Goal: Transaction & Acquisition: Book appointment/travel/reservation

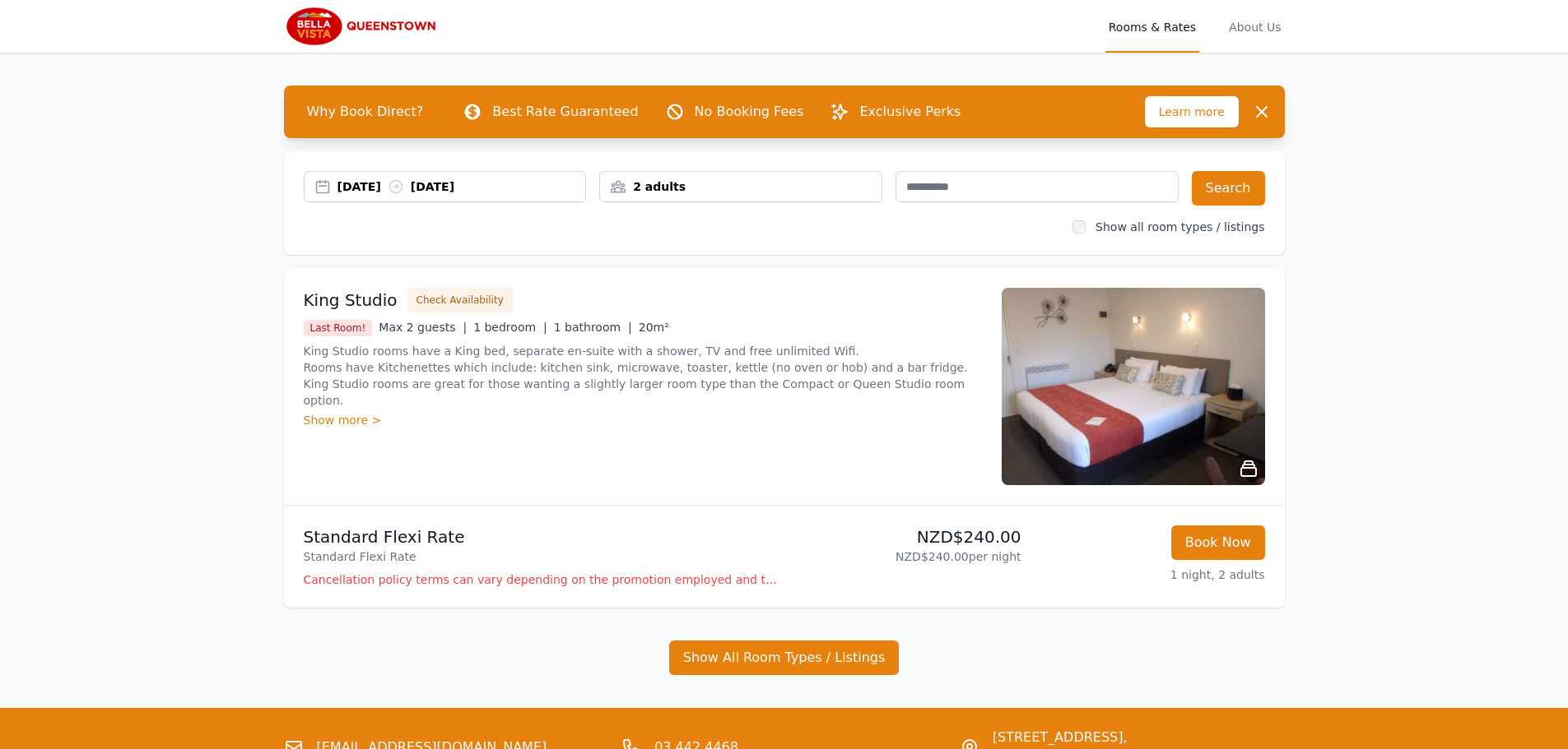
click at [382, 189] on div "[DATE] [DATE]" at bounding box center [461, 186] width 248 height 16
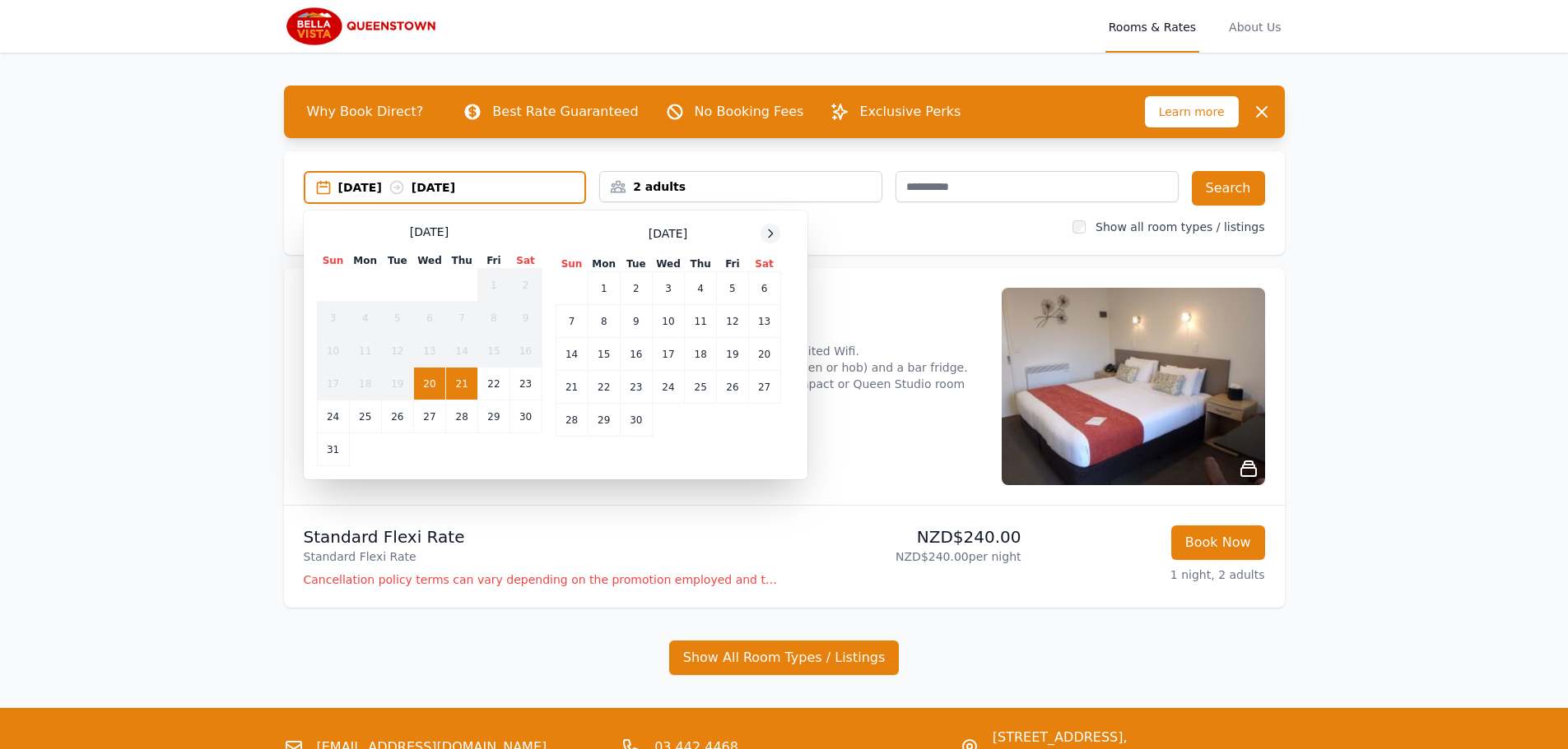
click at [770, 234] on icon at bounding box center [770, 233] width 13 height 13
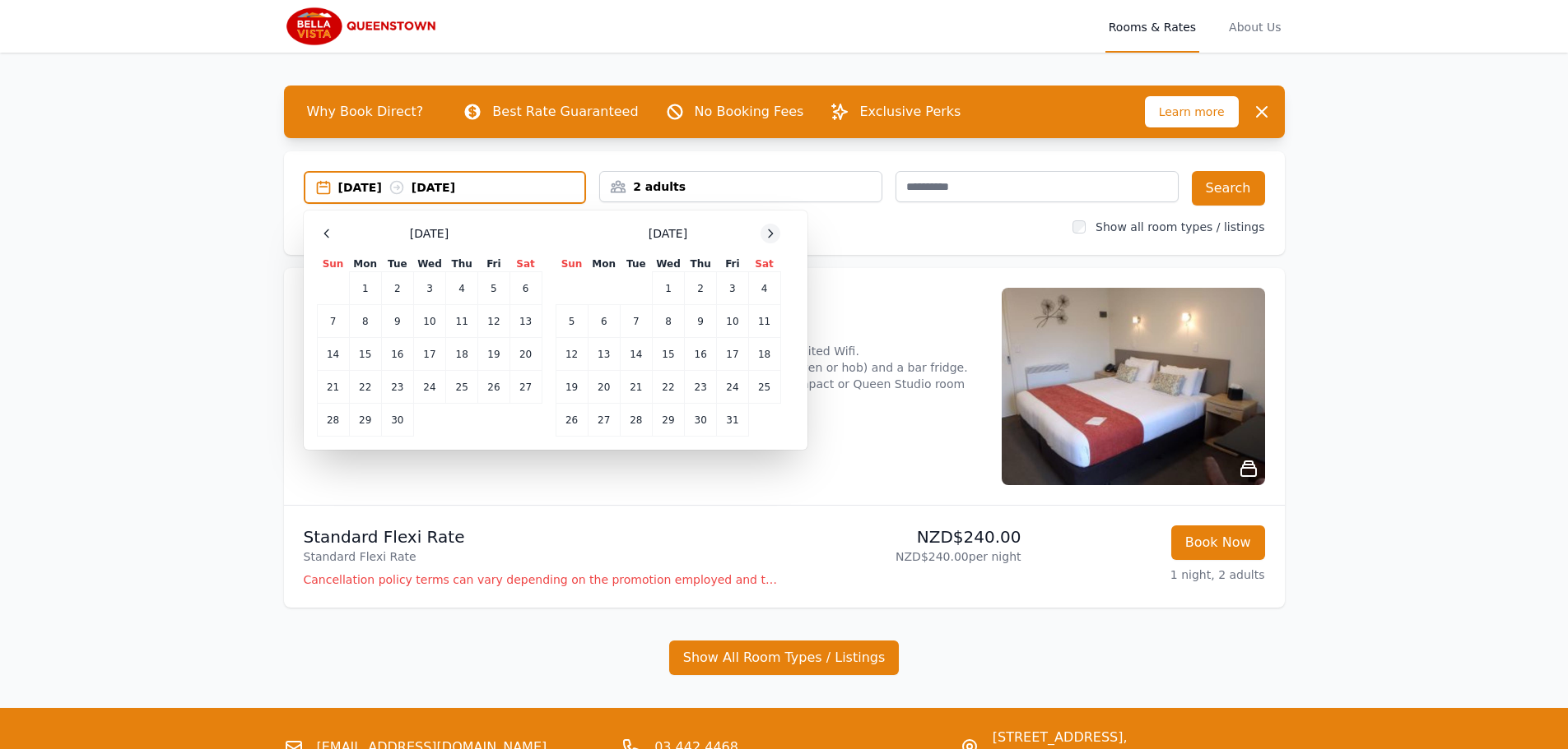
click at [770, 234] on icon at bounding box center [770, 233] width 13 height 13
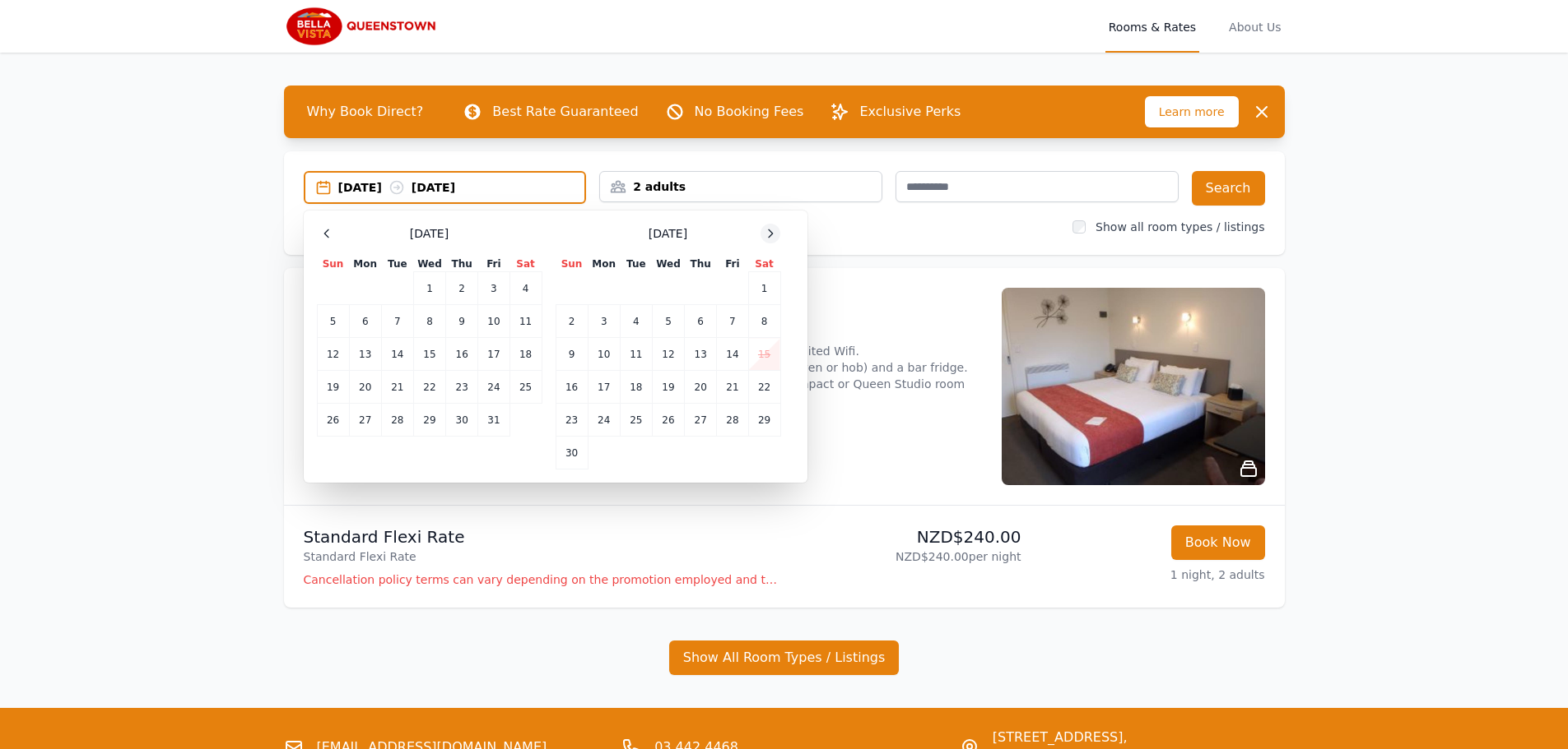
click at [770, 234] on icon at bounding box center [770, 233] width 13 height 13
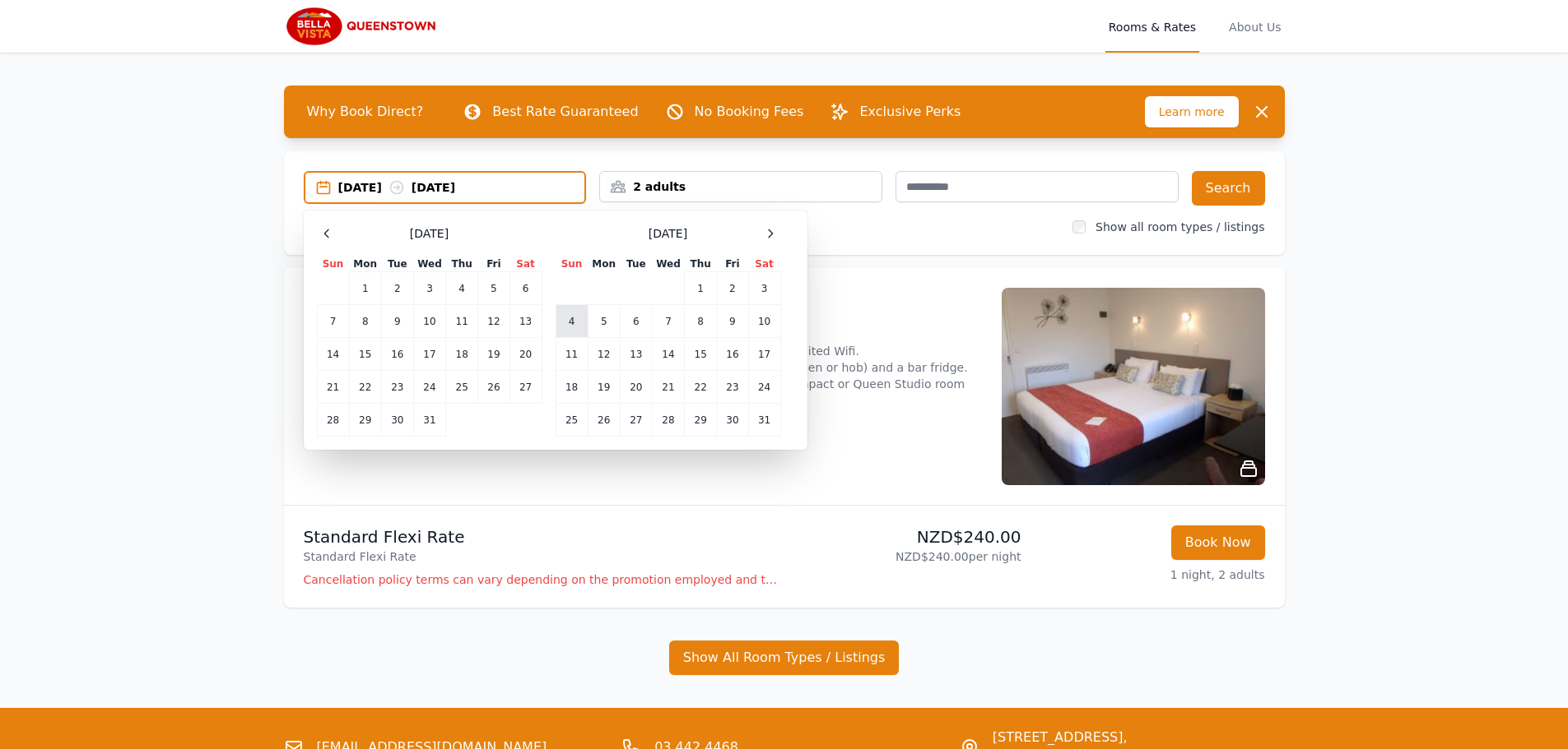
click at [574, 321] on td "4" at bounding box center [572, 322] width 32 height 33
click at [674, 332] on td "7" at bounding box center [668, 322] width 32 height 33
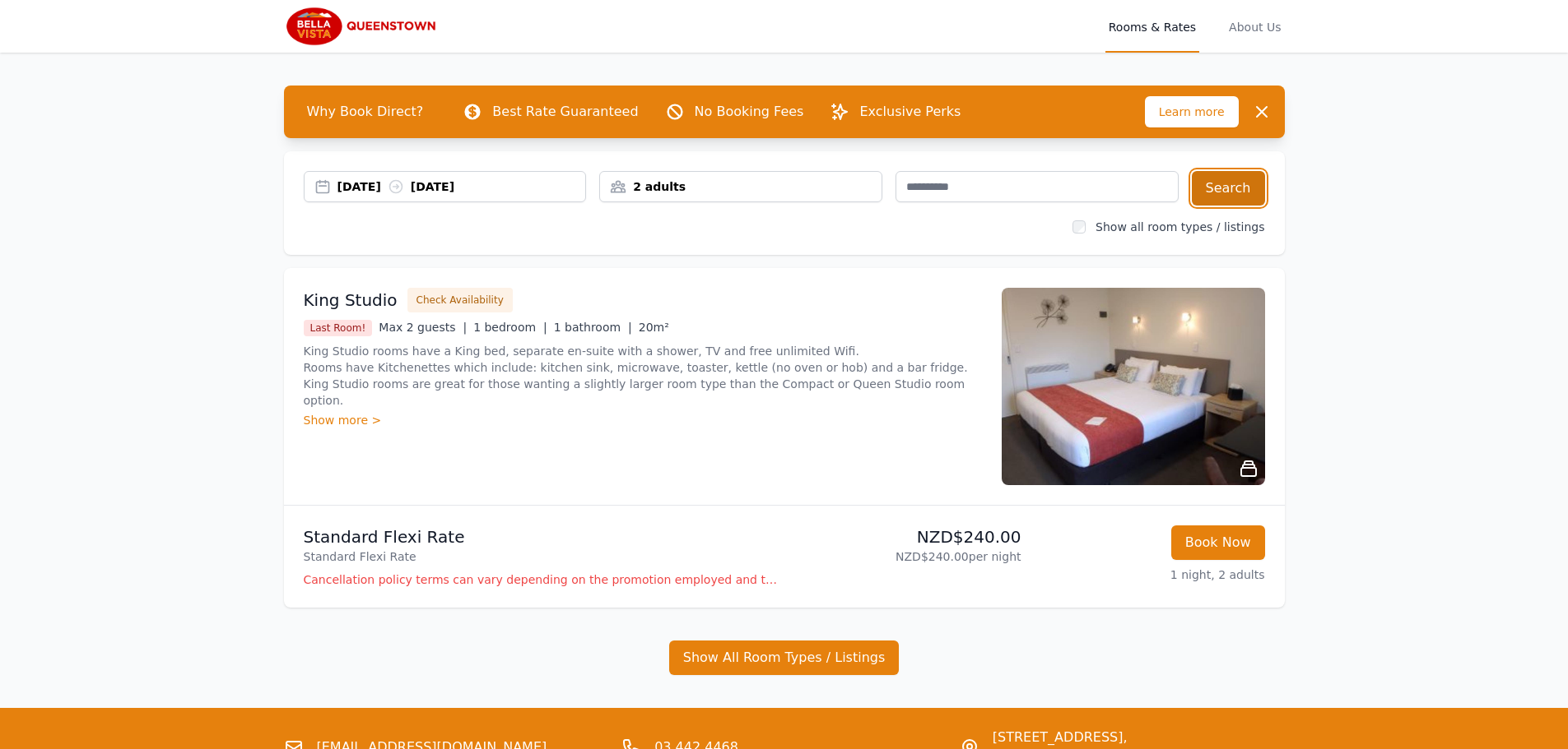
click at [1258, 200] on button "Search" at bounding box center [1228, 189] width 73 height 34
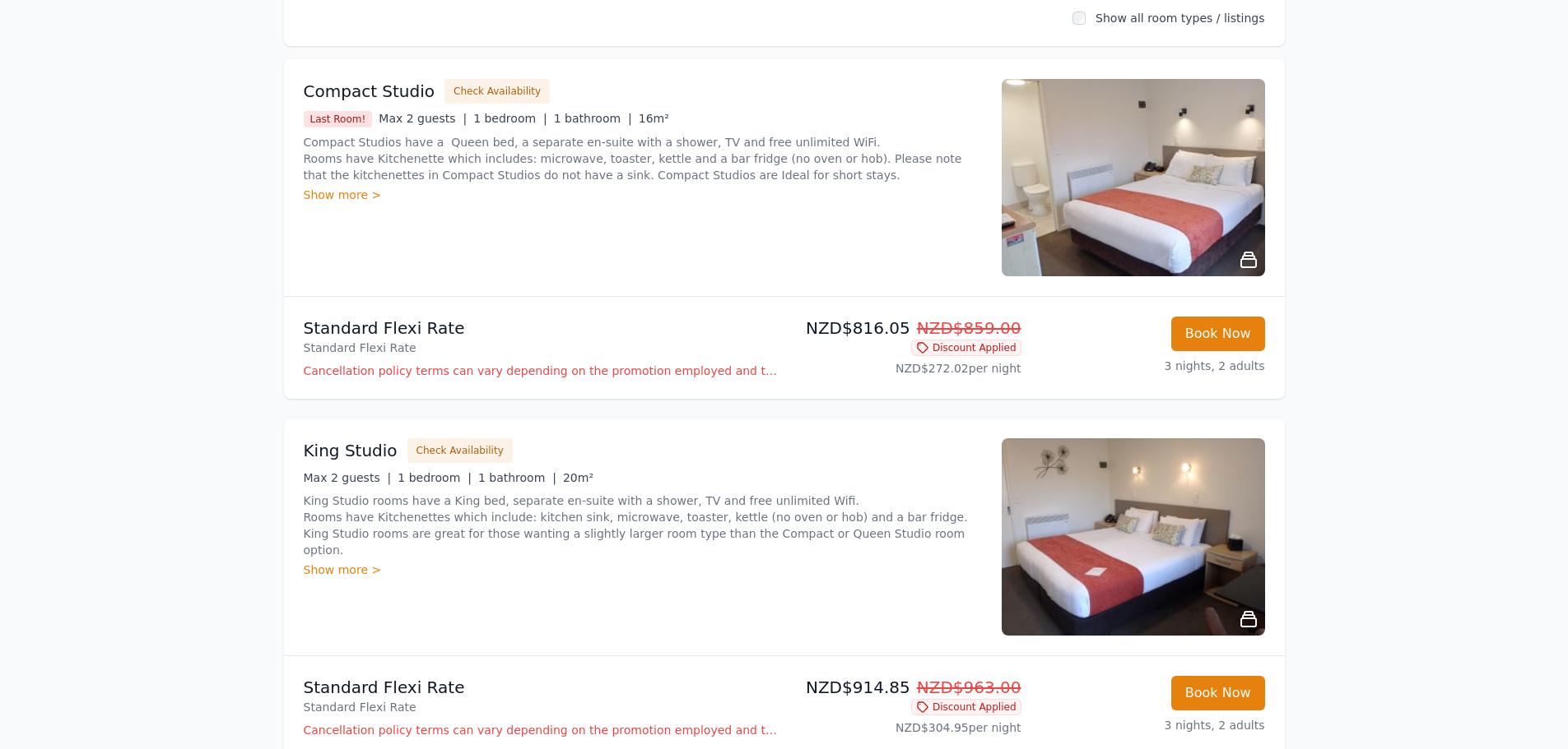
scroll to position [247, 0]
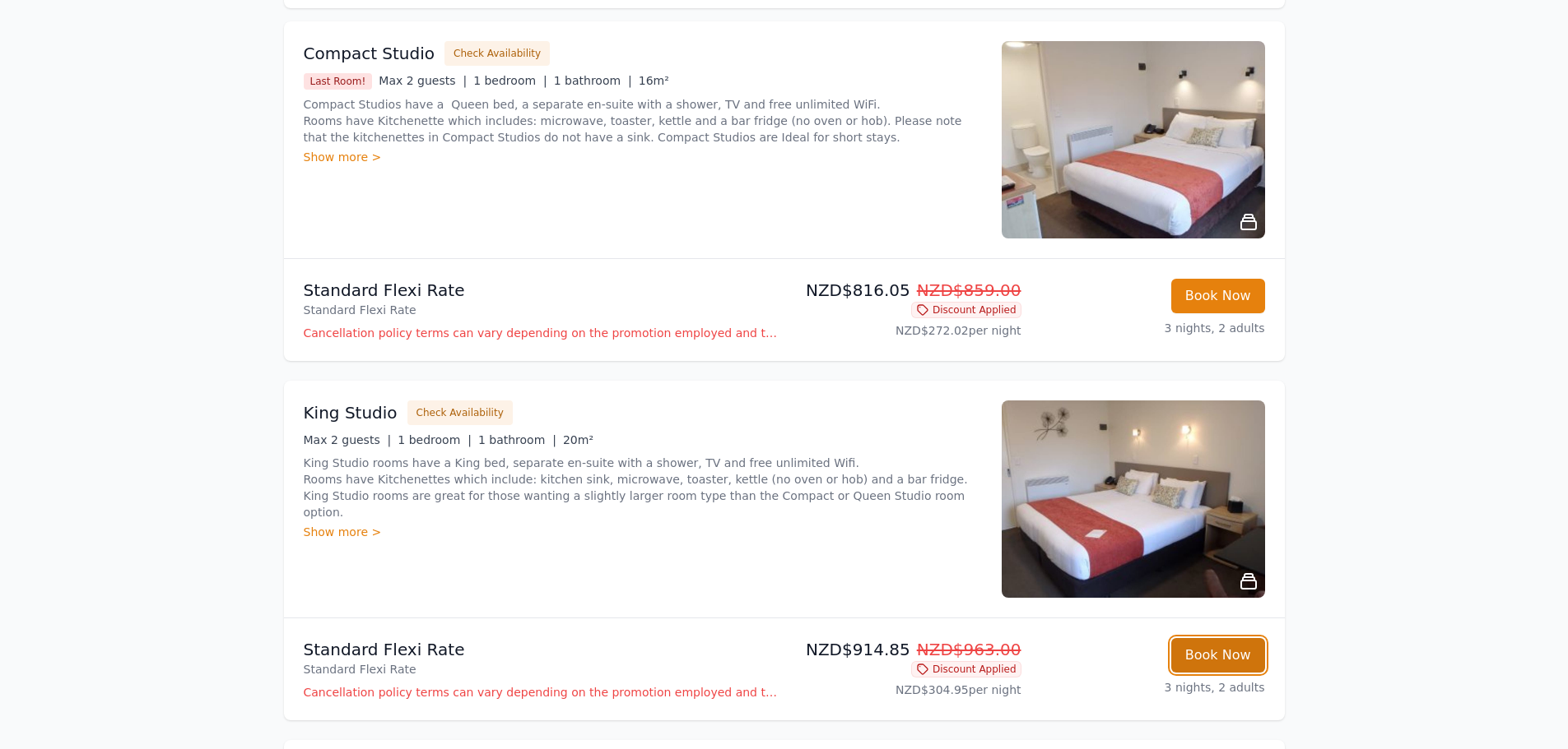
click at [1233, 664] on button "Book Now" at bounding box center [1218, 655] width 94 height 34
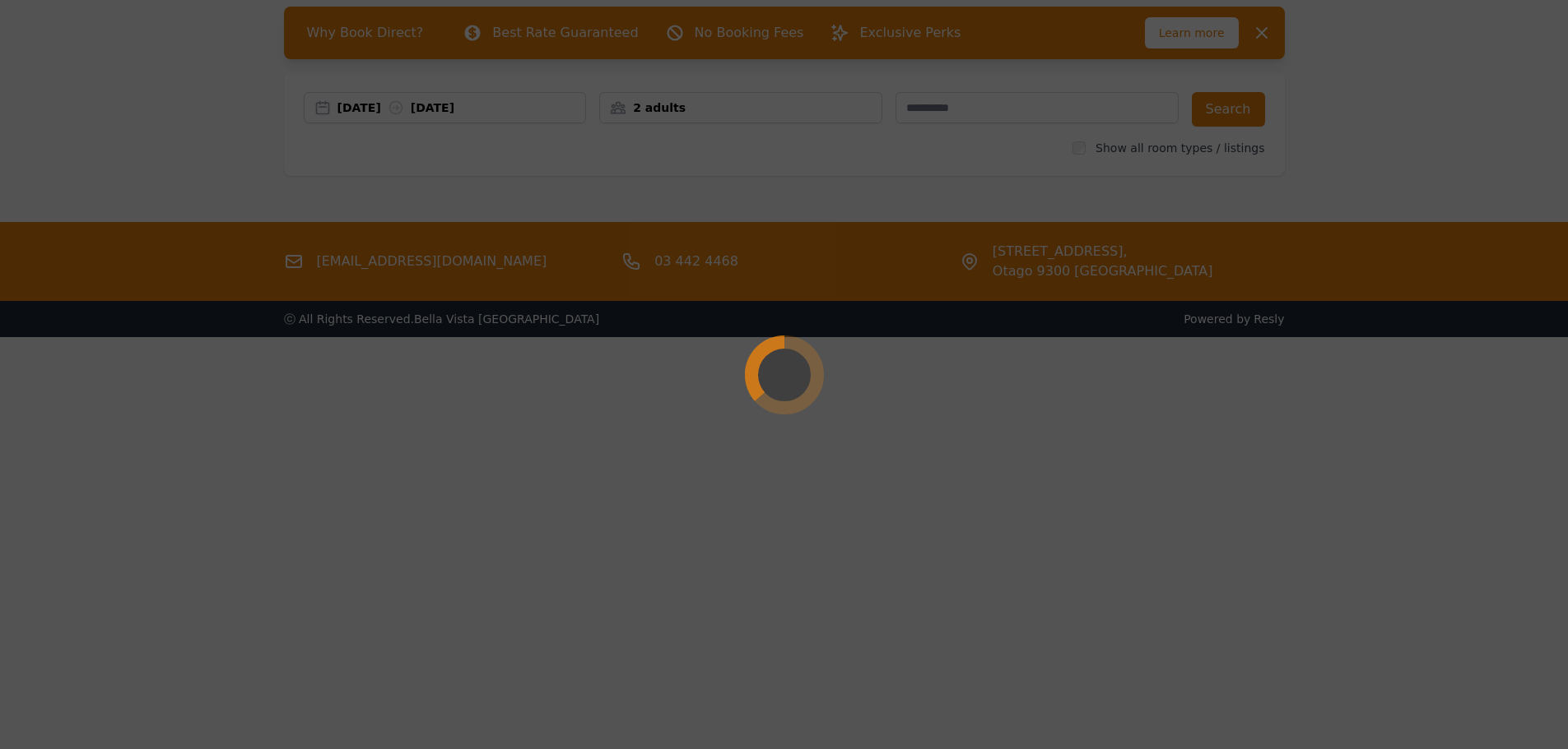
scroll to position [79, 0]
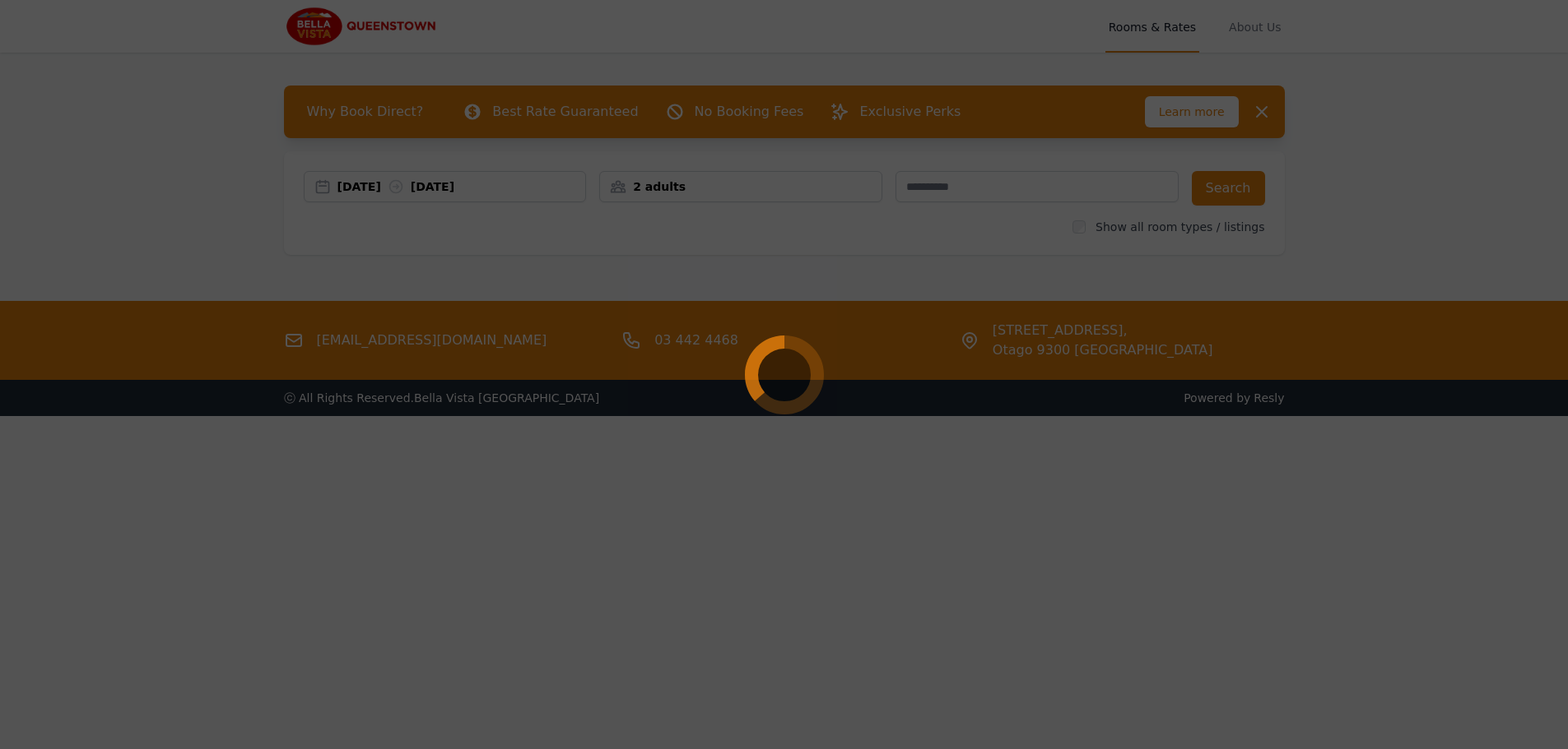
select select "**"
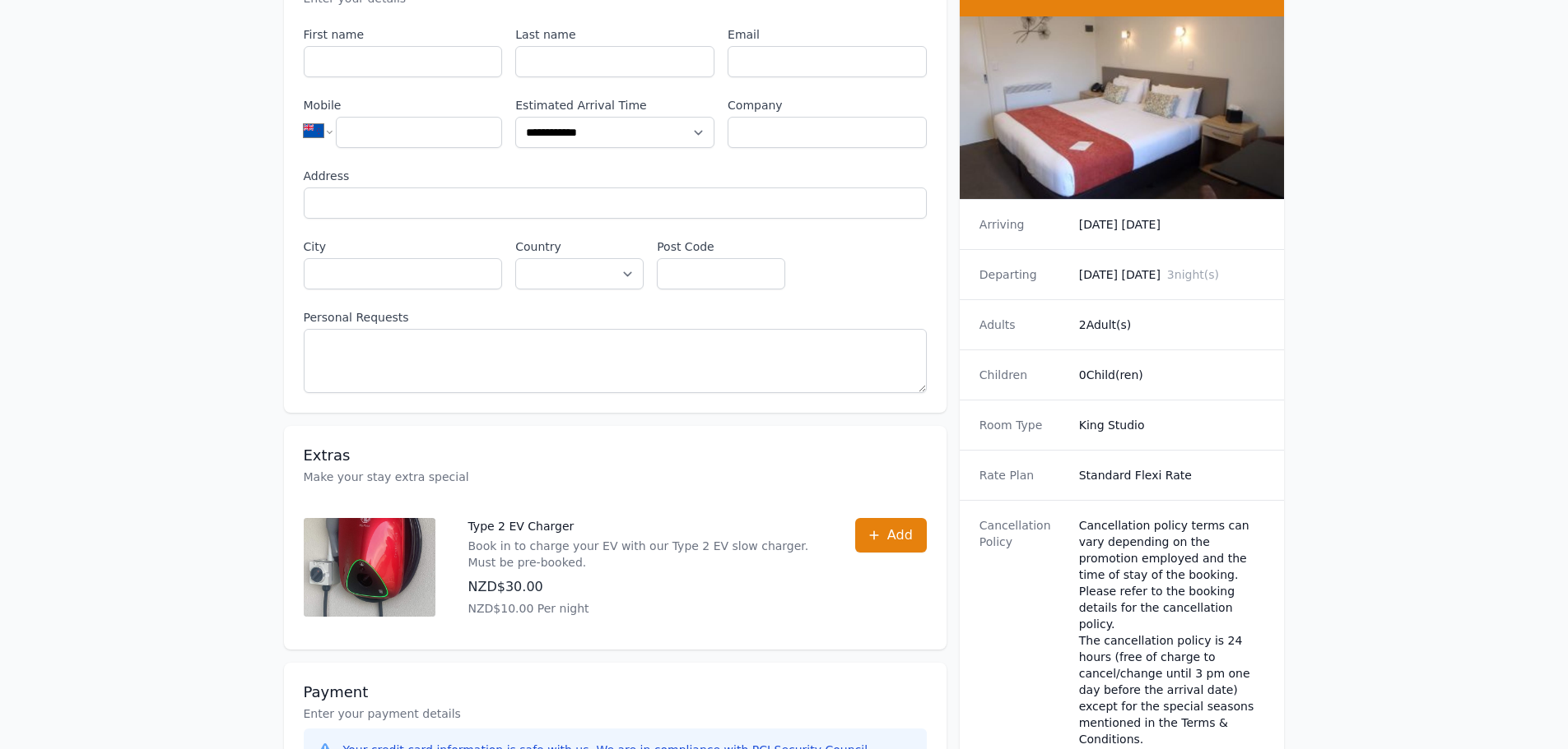
scroll to position [247, 0]
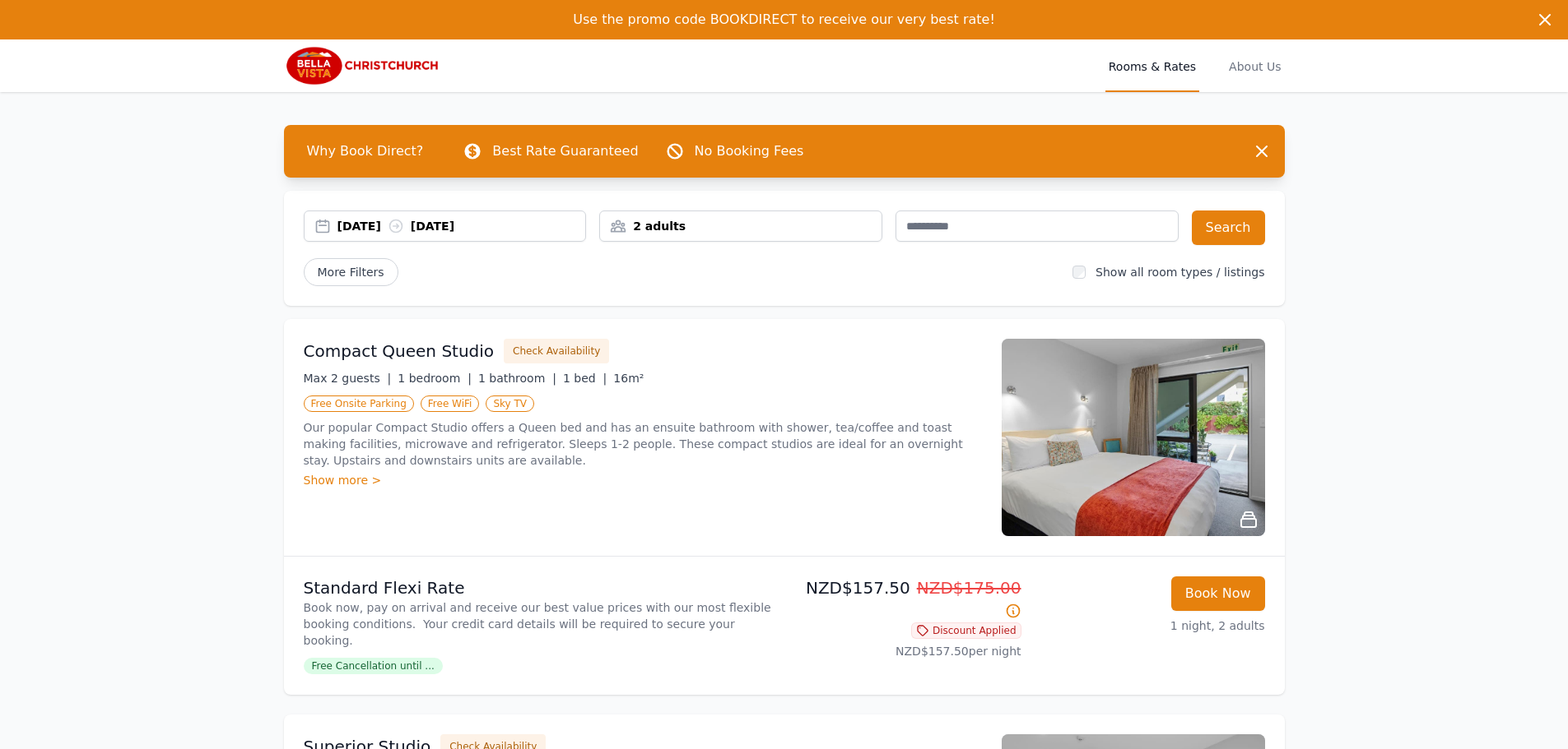
click at [442, 229] on div "[DATE] [DATE]" at bounding box center [461, 225] width 248 height 16
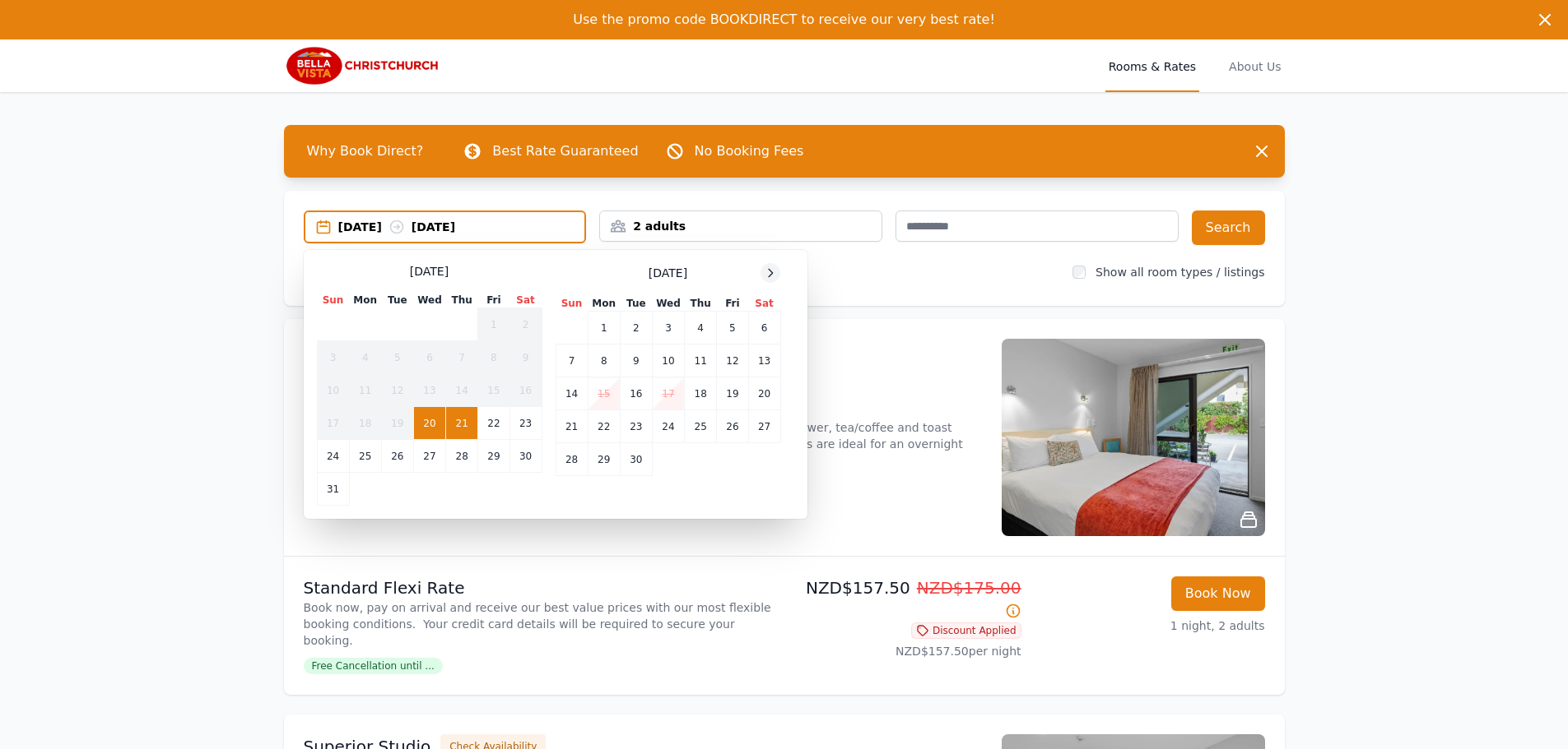
click at [770, 269] on icon at bounding box center [770, 272] width 13 height 13
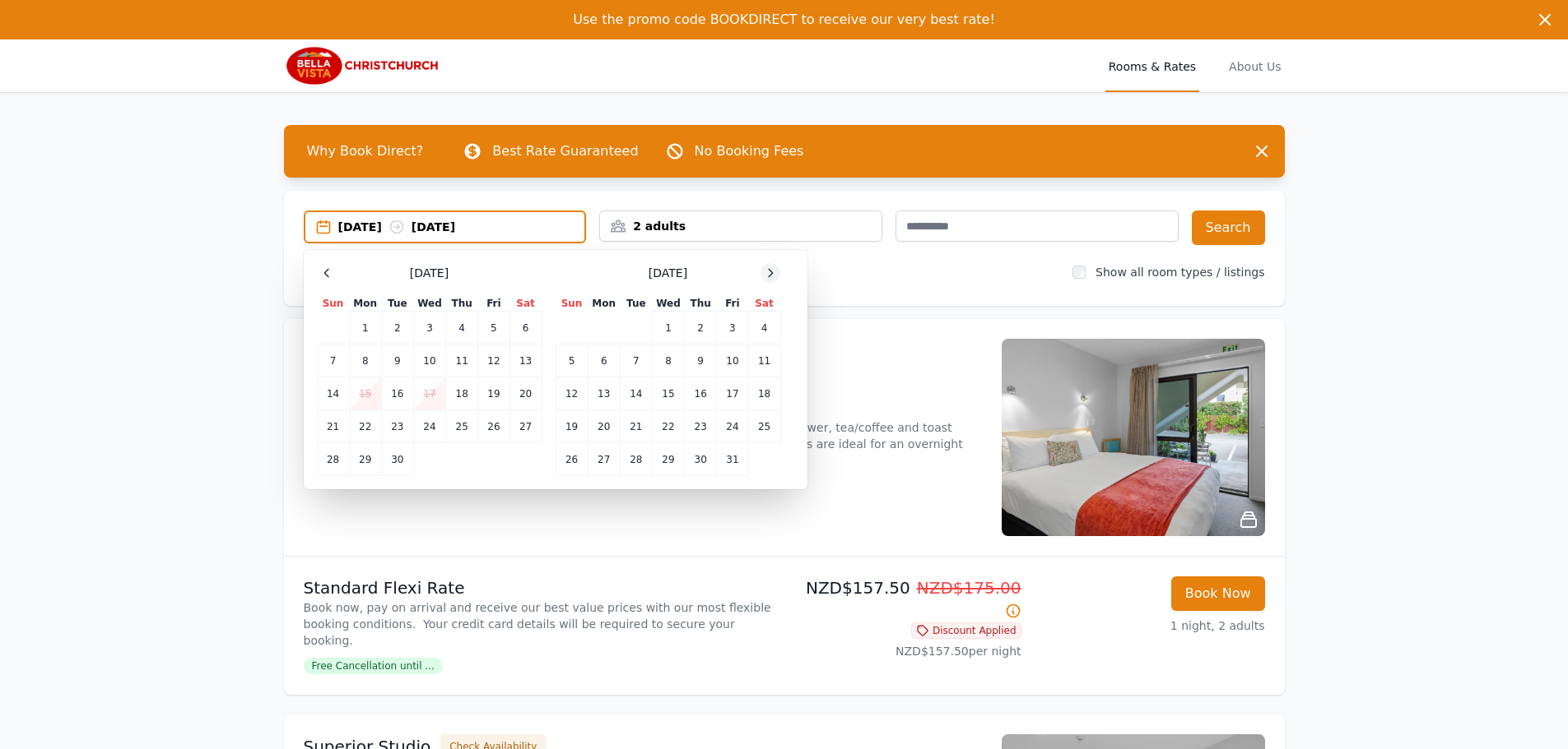
click at [770, 269] on icon at bounding box center [770, 272] width 13 height 13
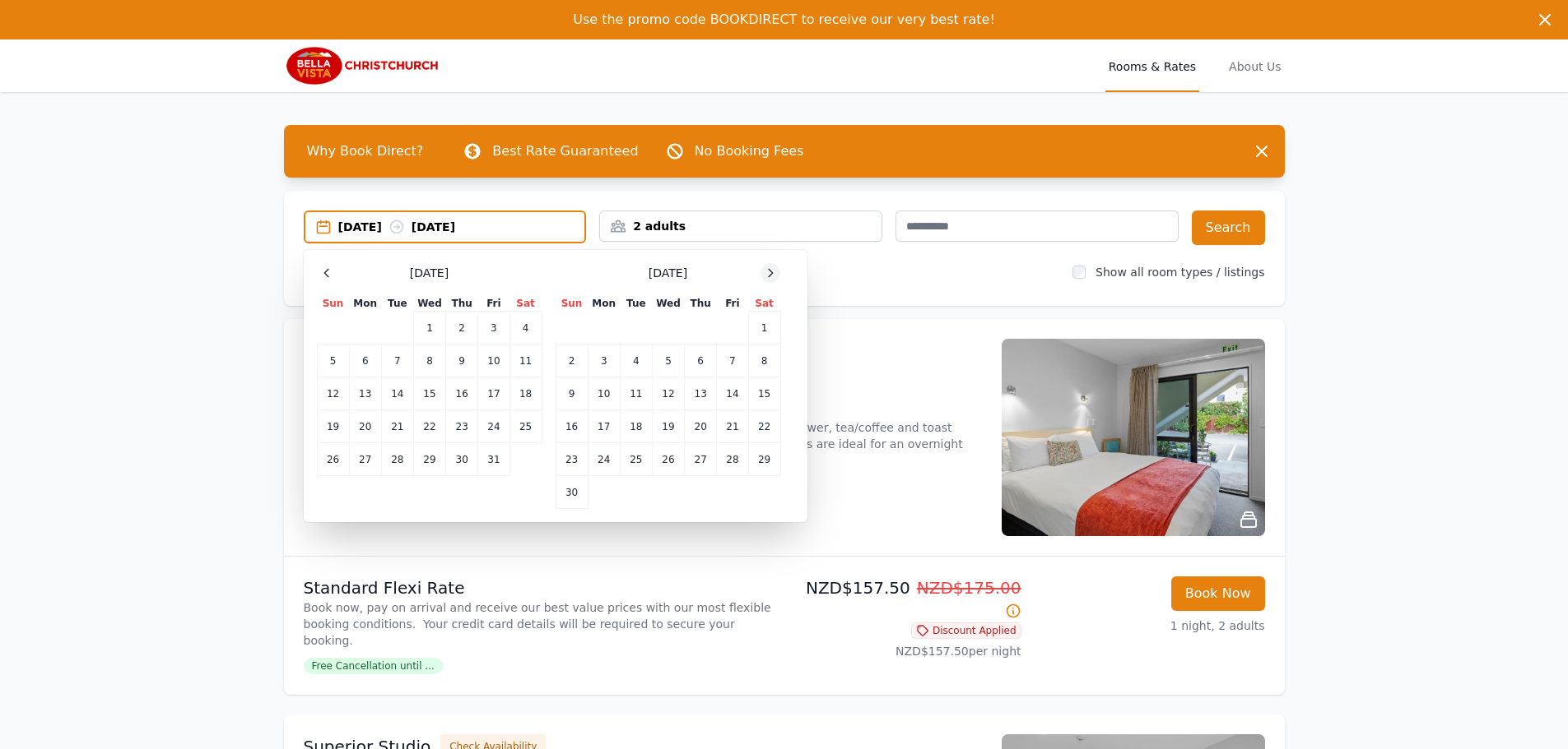
click at [770, 269] on icon at bounding box center [770, 272] width 13 height 13
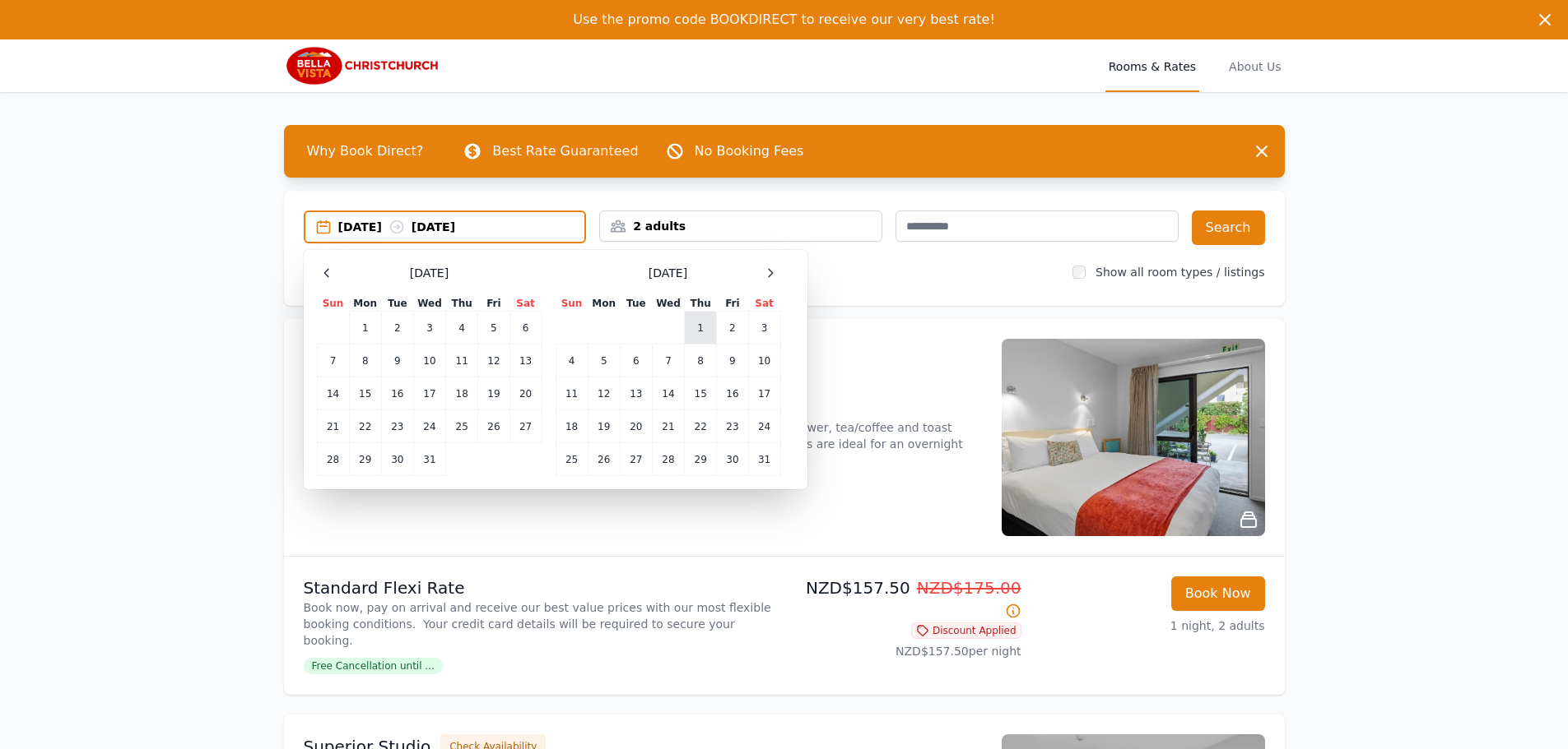
click at [708, 328] on td "1" at bounding box center [701, 328] width 32 height 33
click at [720, 334] on td "2" at bounding box center [732, 328] width 32 height 33
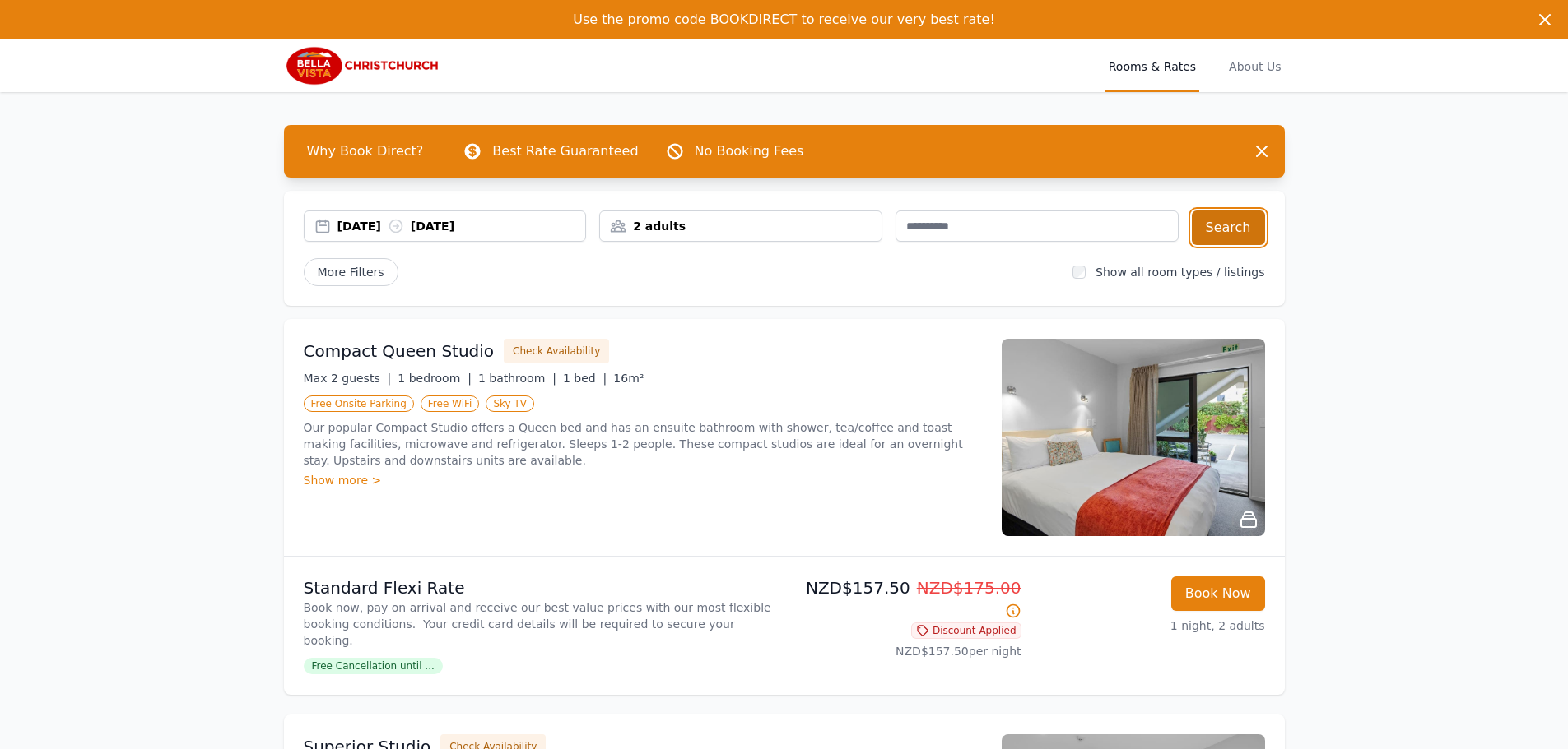
click at [1220, 226] on button "Search" at bounding box center [1228, 228] width 73 height 34
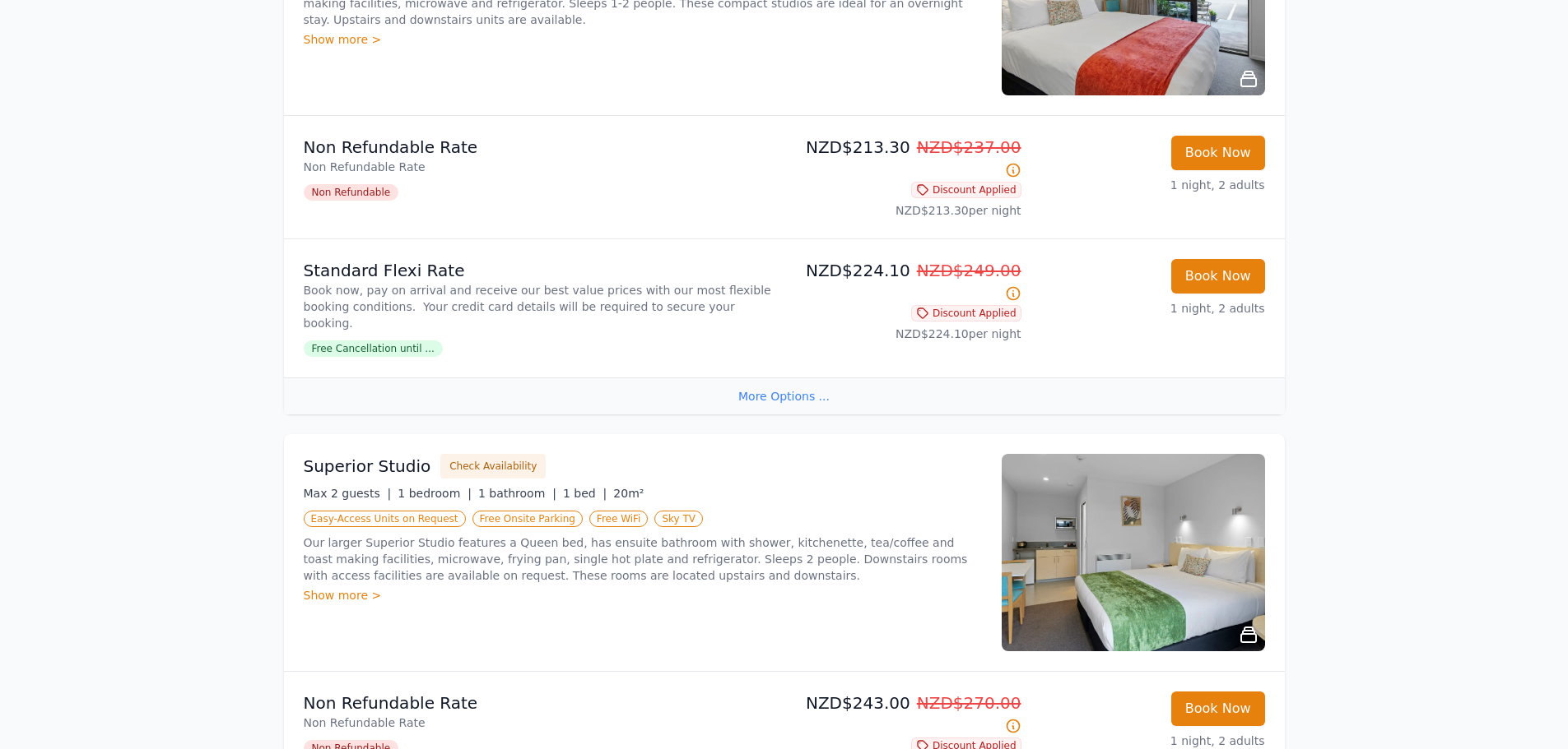
scroll to position [493, 0]
